Goal: Entertainment & Leisure: Consume media (video, audio)

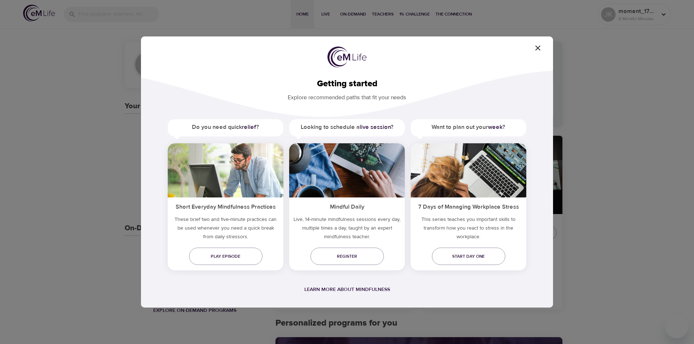
click at [214, 133] on h5 "Do you need quick relief ?" at bounding box center [226, 127] width 116 height 16
click at [225, 253] on span "Play episode" at bounding box center [226, 257] width 62 height 8
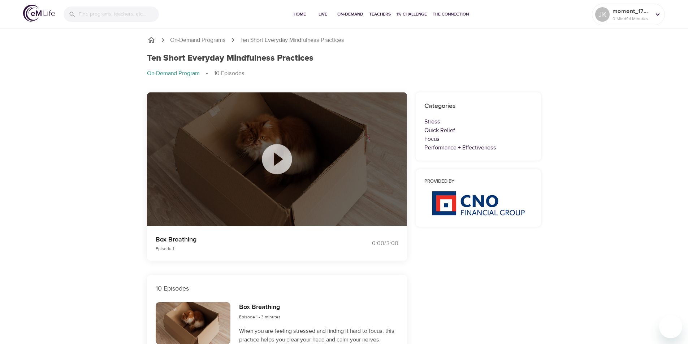
click at [293, 161] on icon at bounding box center [277, 159] width 36 height 36
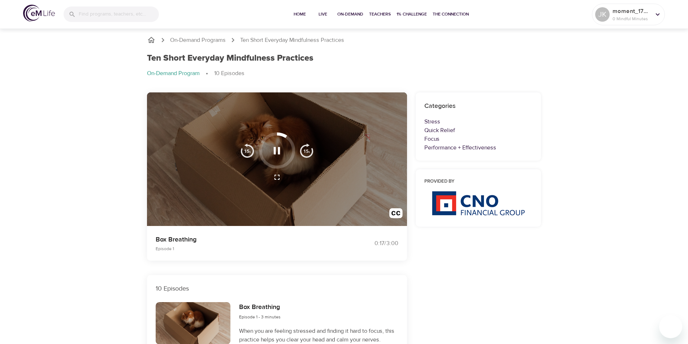
drag, startPoint x: 214, startPoint y: 30, endPoint x: 194, endPoint y: 117, distance: 89.1
drag, startPoint x: 194, startPoint y: 117, endPoint x: 51, endPoint y: 207, distance: 168.6
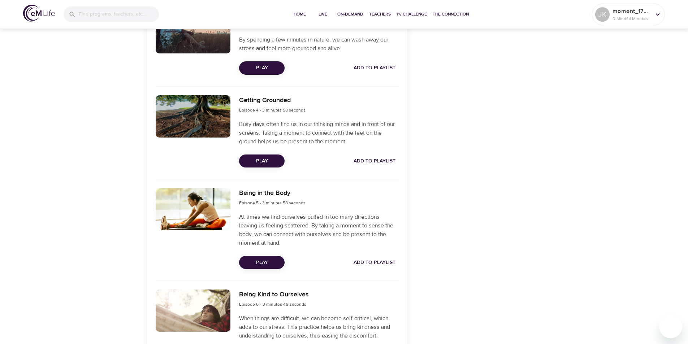
scroll to position [452, 0]
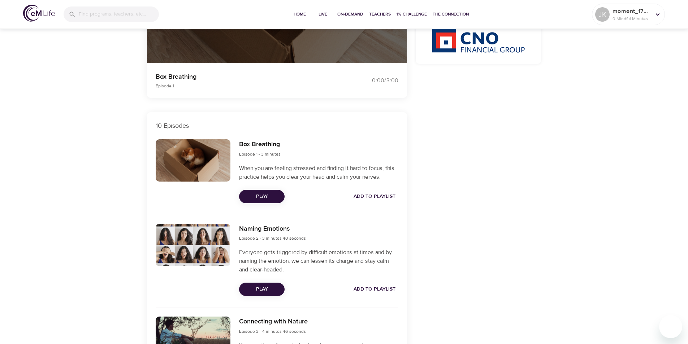
scroll to position [18, 0]
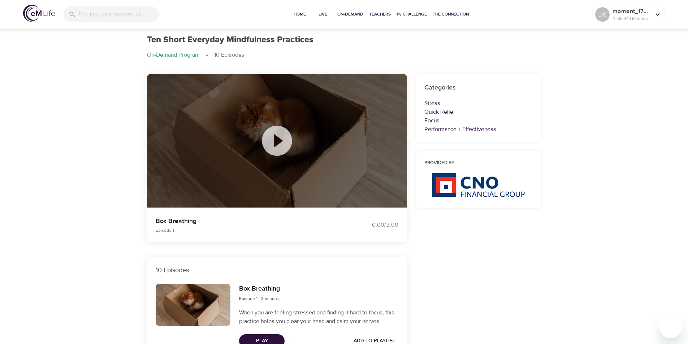
click at [303, 152] on div at bounding box center [277, 141] width 260 height 134
click at [283, 143] on icon at bounding box center [277, 141] width 30 height 30
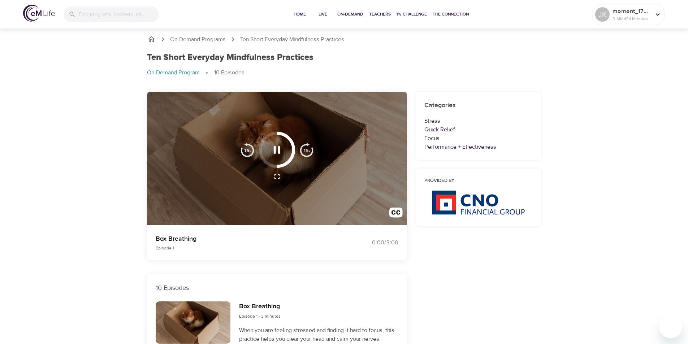
scroll to position [0, 0]
